Goal: Find contact information: Find contact information

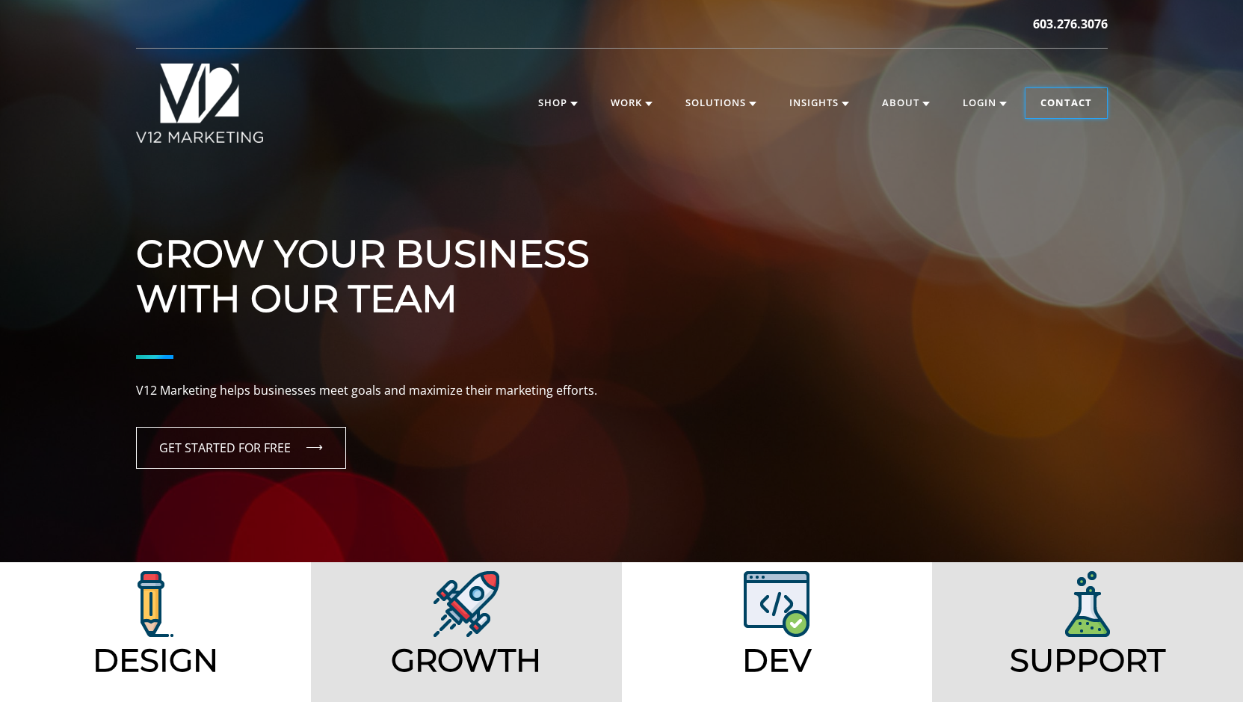
click at [1036, 103] on link "Contact" at bounding box center [1066, 103] width 81 height 30
click at [1052, 94] on link "Contact" at bounding box center [1066, 103] width 81 height 30
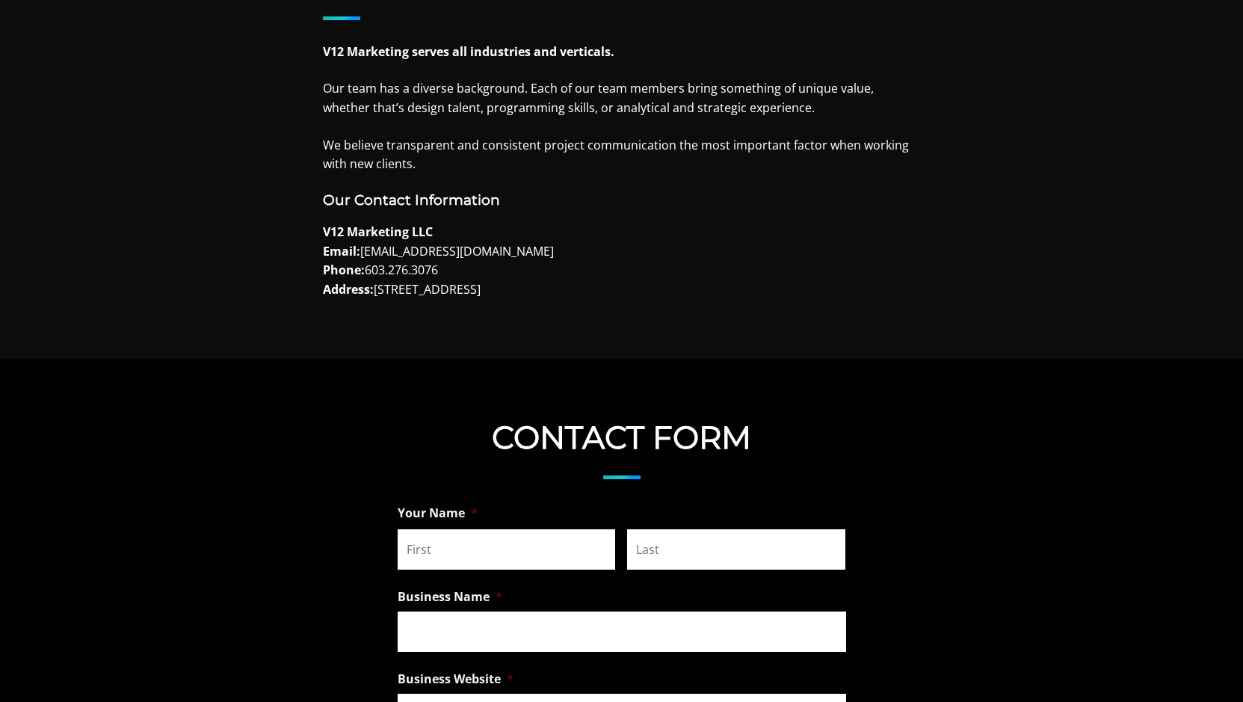
scroll to position [747, 0]
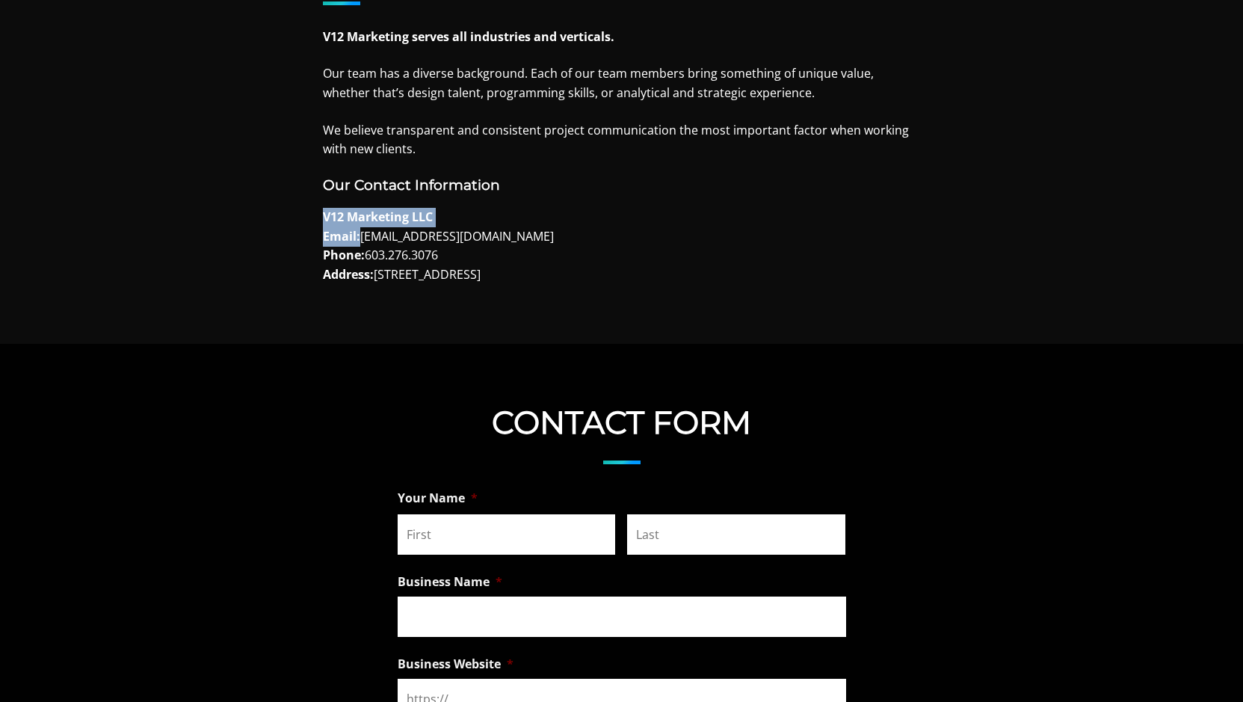
drag, startPoint x: 361, startPoint y: 227, endPoint x: 498, endPoint y: 217, distance: 137.2
click at [498, 217] on p "V12 Marketing LLC Email: [EMAIL_ADDRESS][DOMAIN_NAME] Phone: [PHONE_NUMBER] Add…" at bounding box center [622, 246] width 598 height 76
drag, startPoint x: 503, startPoint y: 227, endPoint x: 367, endPoint y: 224, distance: 136.1
click at [367, 224] on p "V12 Marketing LLC Email: [EMAIL_ADDRESS][DOMAIN_NAME] Phone: [PHONE_NUMBER] Add…" at bounding box center [622, 246] width 598 height 76
click at [515, 230] on p "V12 Marketing LLC Email: [EMAIL_ADDRESS][DOMAIN_NAME] Phone: [PHONE_NUMBER] Add…" at bounding box center [622, 246] width 598 height 76
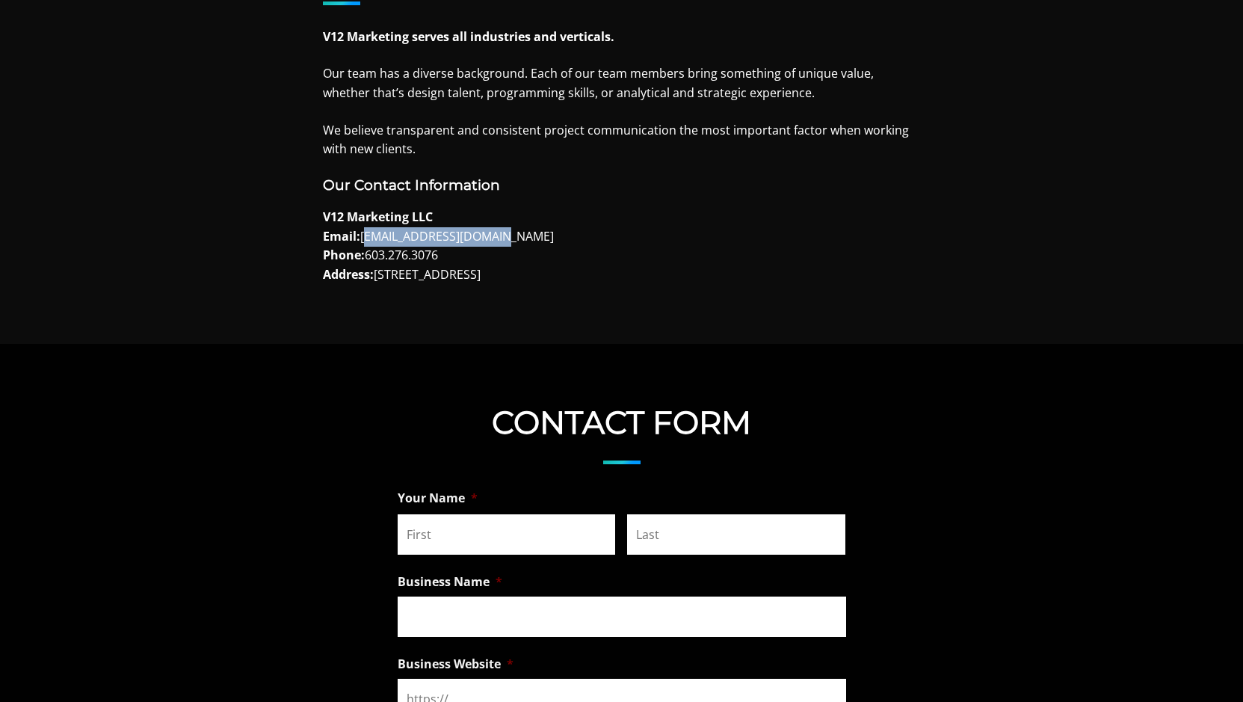
drag, startPoint x: 362, startPoint y: 232, endPoint x: 502, endPoint y: 235, distance: 139.8
click at [502, 235] on p "V12 Marketing LLC Email: [EMAIL_ADDRESS][DOMAIN_NAME] Phone: [PHONE_NUMBER] Add…" at bounding box center [622, 246] width 598 height 76
copy p "[EMAIL_ADDRESS][DOMAIN_NAME]"
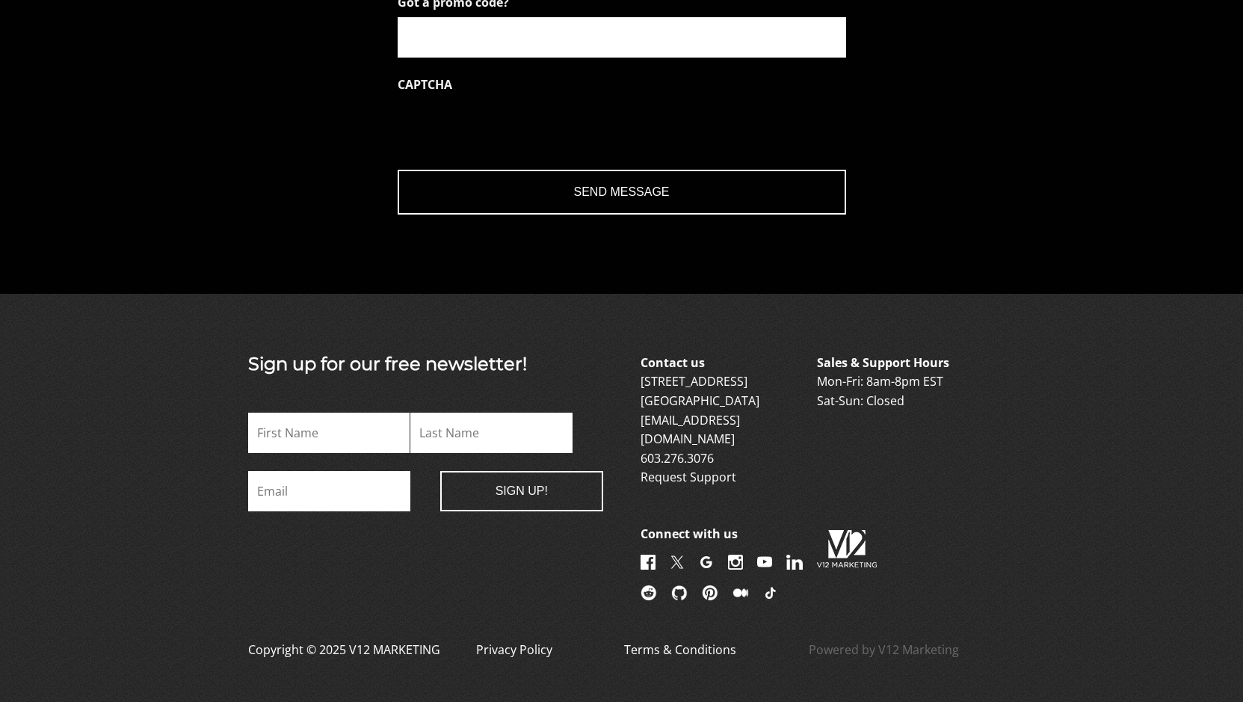
scroll to position [2148, 0]
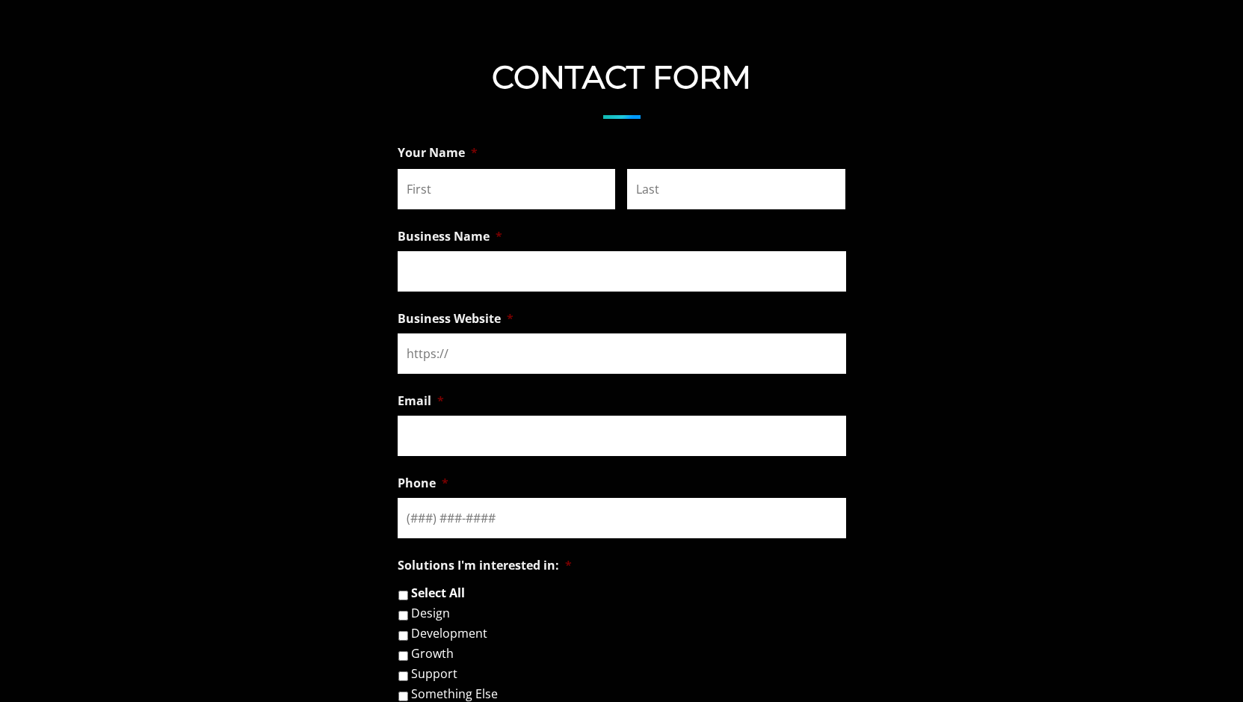
scroll to position [1196, 0]
